Goal: Information Seeking & Learning: Learn about a topic

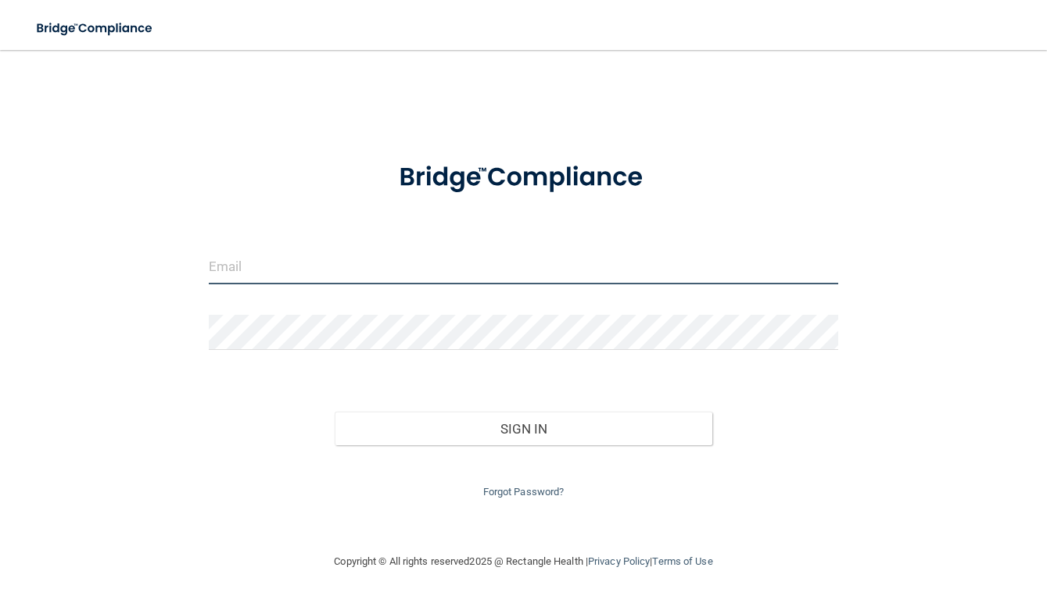
click at [381, 270] on input "email" at bounding box center [524, 266] width 630 height 35
type input "[EMAIL_ADDRESS][DOMAIN_NAME]"
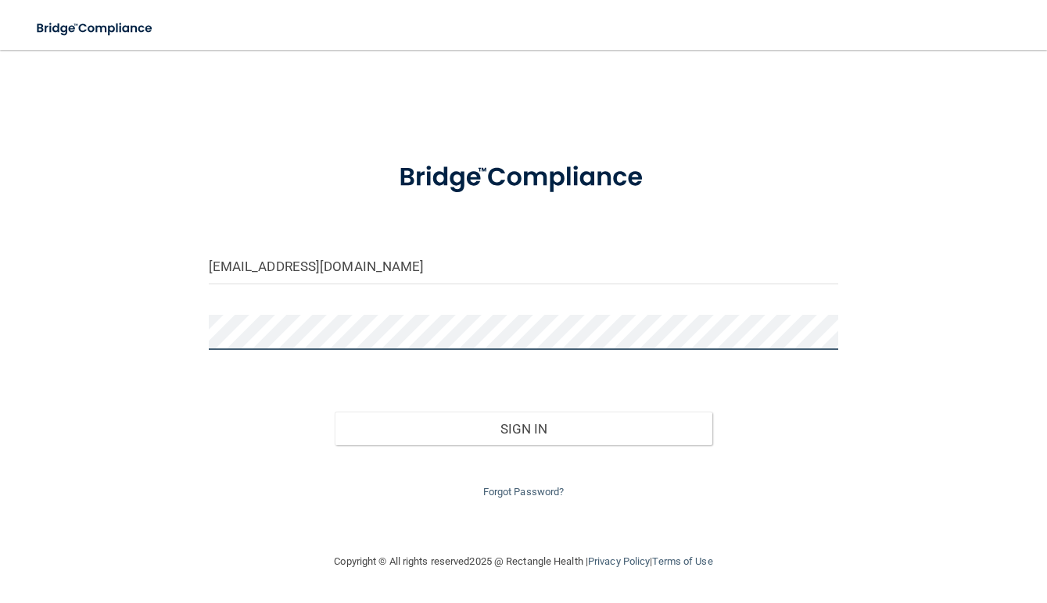
click at [335, 412] on button "Sign In" at bounding box center [524, 429] width 378 height 34
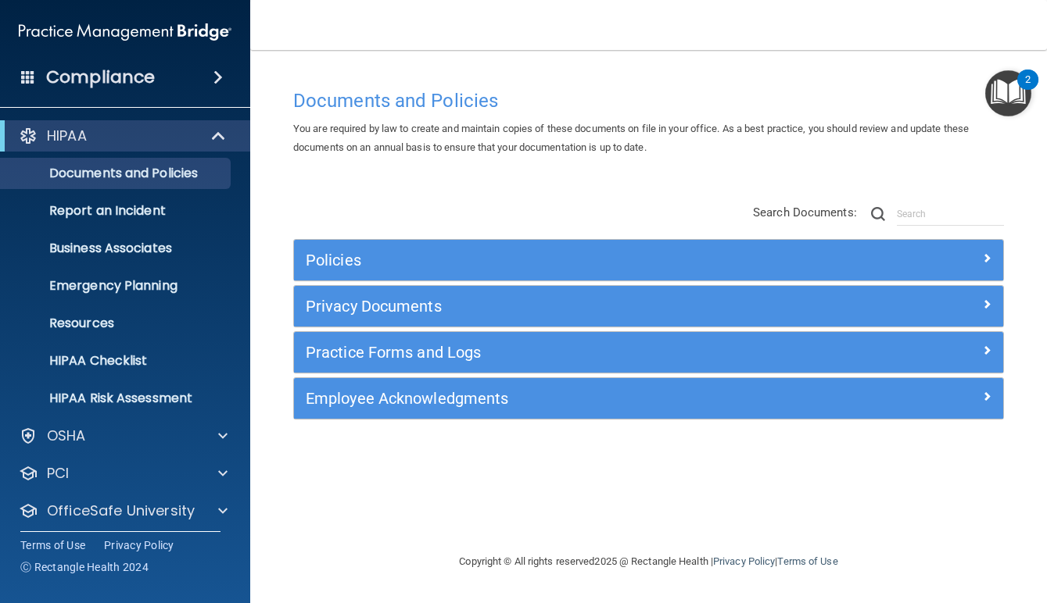
click at [219, 74] on span at bounding box center [217, 77] width 9 height 19
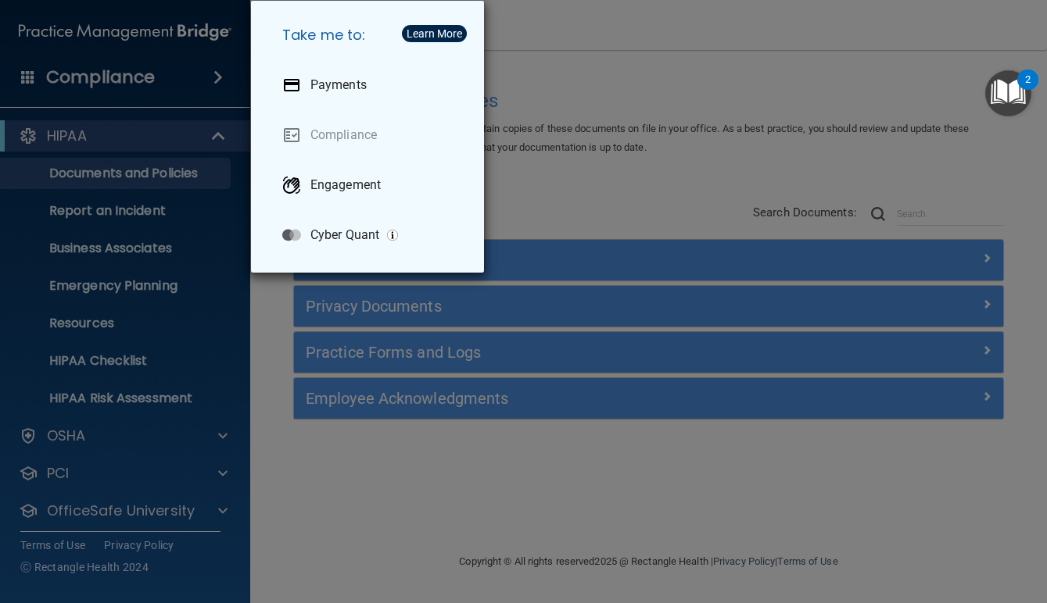
click at [149, 77] on div "Take me to: Payments Compliance Engagement Cyber Quant" at bounding box center [523, 301] width 1047 height 603
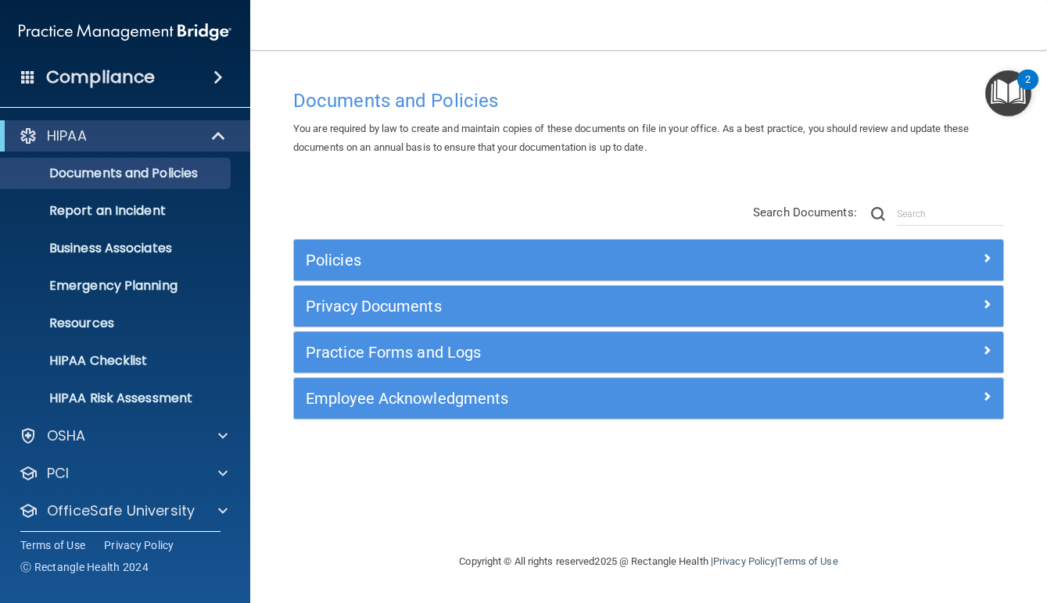
click at [125, 80] on h4 "Compliance" at bounding box center [100, 77] width 109 height 22
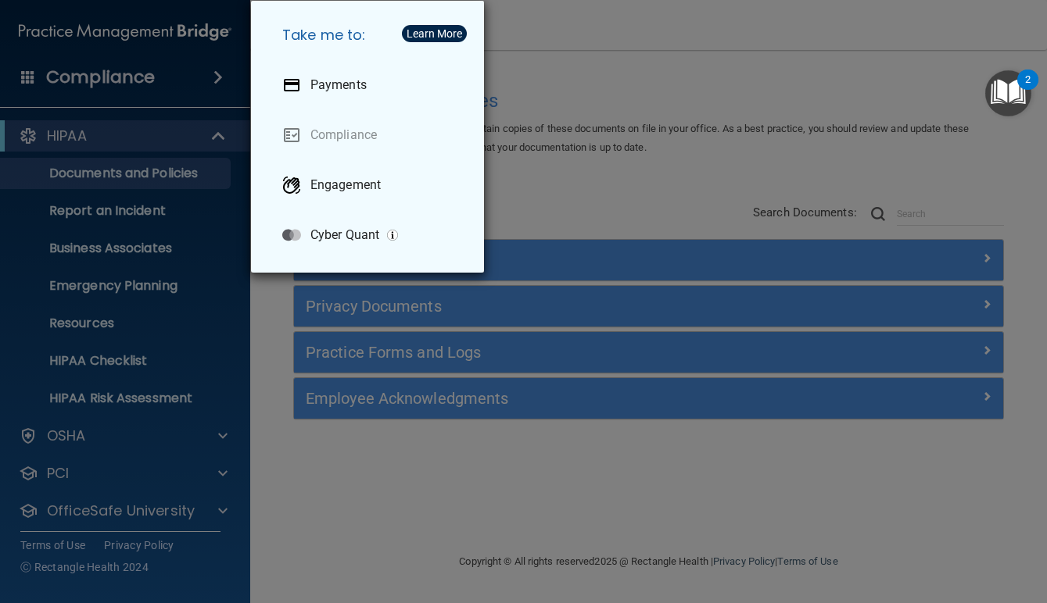
click at [113, 348] on div "Take me to: Payments Compliance Engagement Cyber Quant" at bounding box center [523, 301] width 1047 height 603
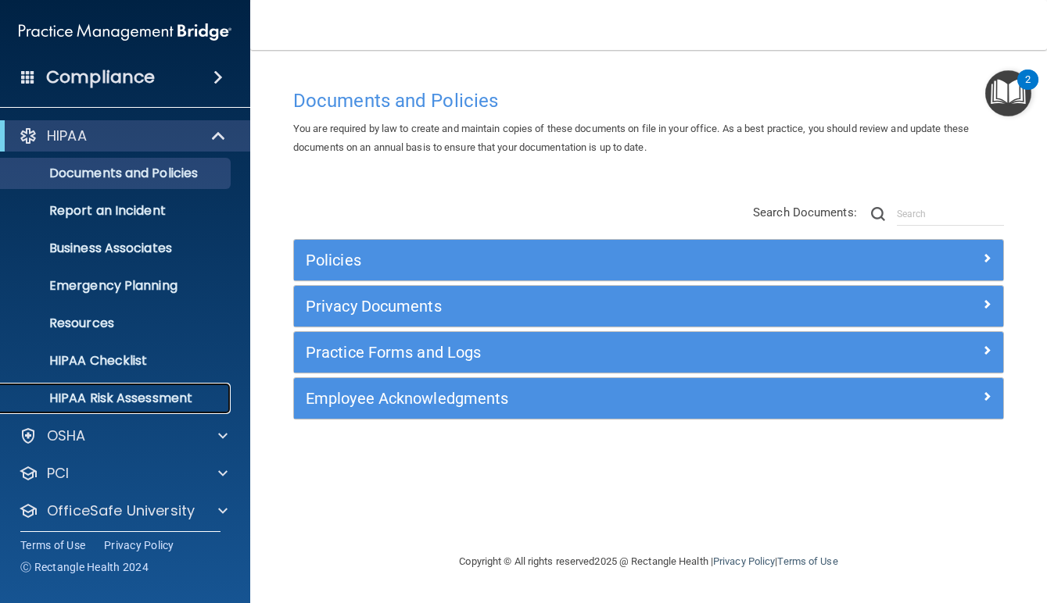
click at [114, 402] on p "HIPAA Risk Assessment" at bounding box center [116, 399] width 213 height 16
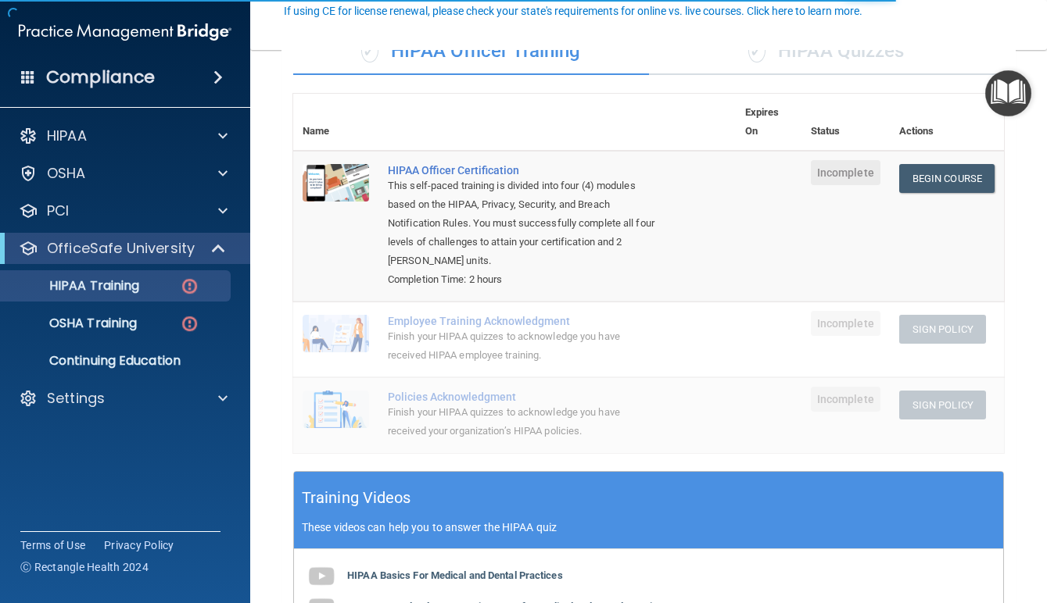
scroll to position [152, 0]
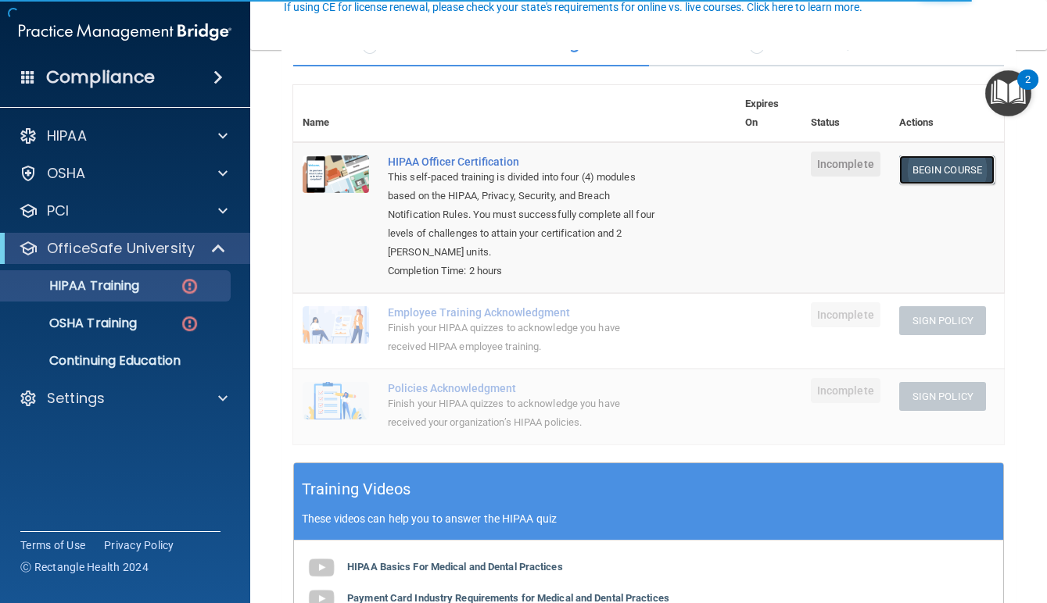
click at [951, 169] on link "Begin Course" at bounding box center [946, 170] width 95 height 29
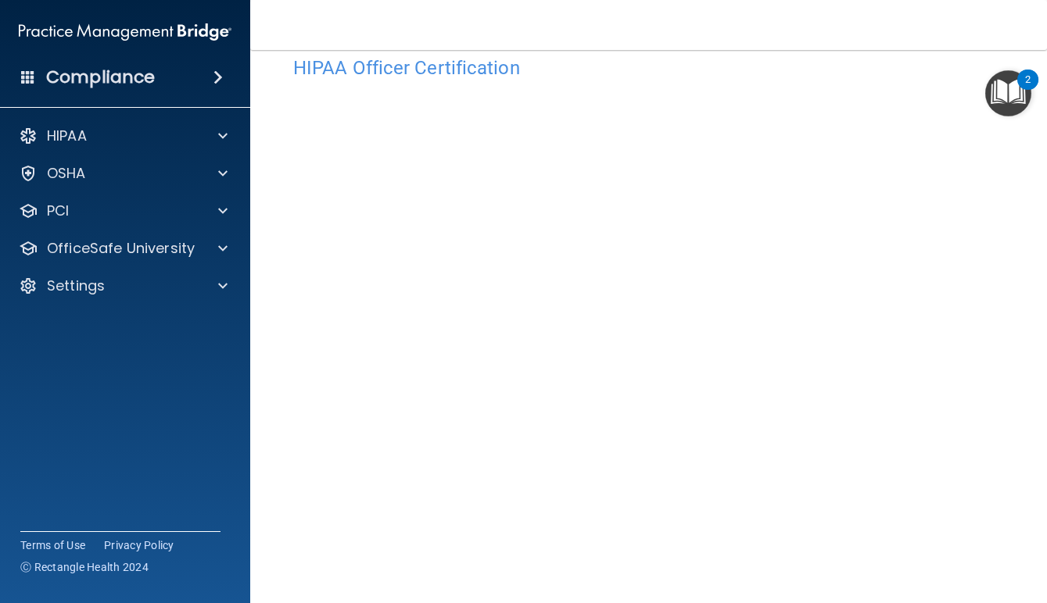
scroll to position [45, 0]
